Goal: Navigation & Orientation: Find specific page/section

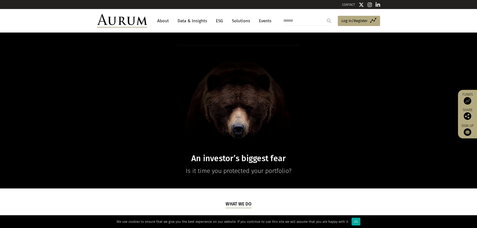
click at [166, 21] on link "About" at bounding box center [163, 20] width 17 height 9
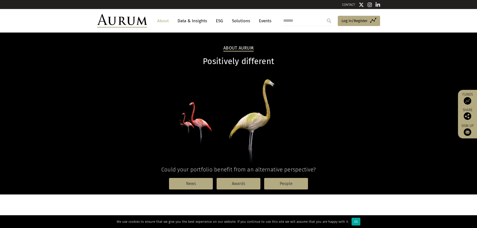
click at [137, 21] on img at bounding box center [122, 21] width 50 height 14
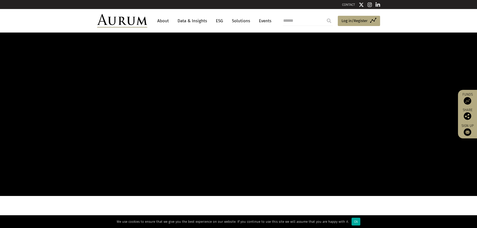
click at [242, 23] on link "Solutions" at bounding box center [240, 20] width 23 height 9
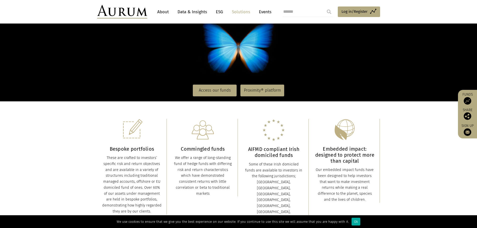
scroll to position [75, 0]
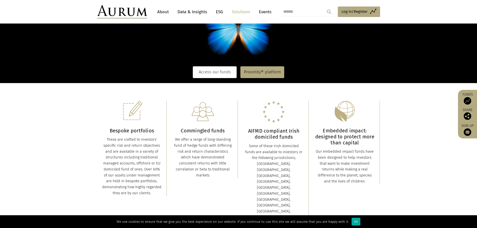
click at [224, 69] on link "Access our funds" at bounding box center [215, 72] width 44 height 12
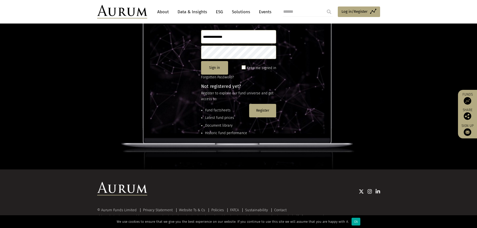
scroll to position [66, 0]
